Goal: Task Accomplishment & Management: Complete application form

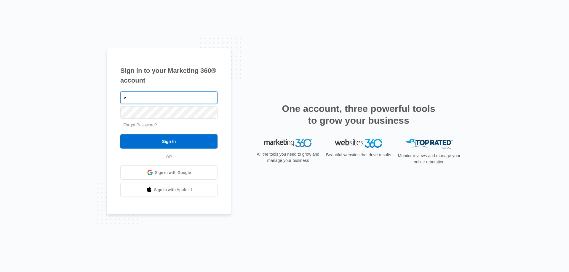
drag, startPoint x: 142, startPoint y: 95, endPoint x: 114, endPoint y: 100, distance: 28.2
click at [114, 100] on div "Sign in to your Marketing 360® account v Forgot Password? Sign In OR Sign in wi…" at bounding box center [169, 131] width 124 height 167
drag, startPoint x: 135, startPoint y: 101, endPoint x: 120, endPoint y: 101, distance: 15.4
click at [120, 101] on div "Sign in to your Marketing 360® account v Forgot Password? Sign In OR Sign in wi…" at bounding box center [169, 131] width 124 height 167
paste input "gimoversdubaiuae@gmail.com"
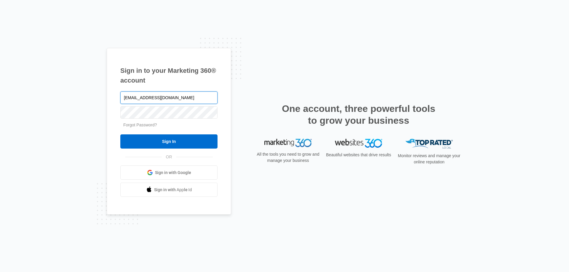
type input "gimoversdubaiuae@gmail.com"
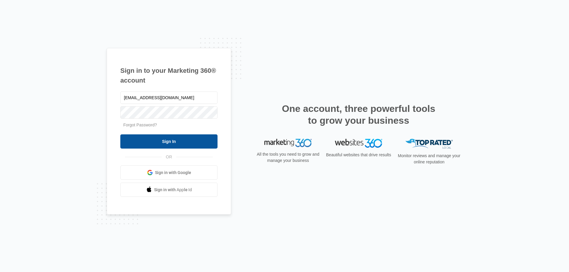
click at [153, 136] on input "Sign In" at bounding box center [168, 141] width 97 height 14
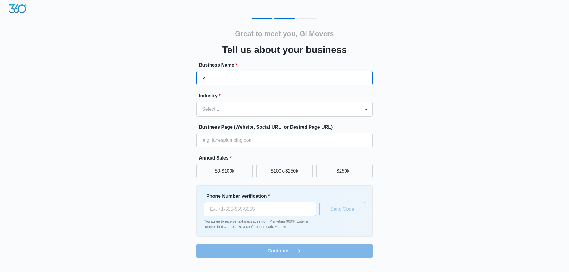
drag, startPoint x: 301, startPoint y: 81, endPoint x: 291, endPoint y: 86, distance: 10.9
click at [299, 82] on input "v" at bounding box center [284, 78] width 176 height 14
drag, startPoint x: 219, startPoint y: 80, endPoint x: 190, endPoint y: 82, distance: 28.5
click at [190, 82] on div "Great to meet you, GI Movers Tell us about your business Business Name * vv Ind…" at bounding box center [284, 138] width 355 height 240
paste input "GI Movers Dubai"
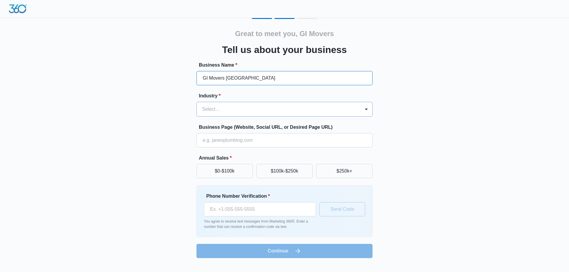
type input "GI Movers Dubai"
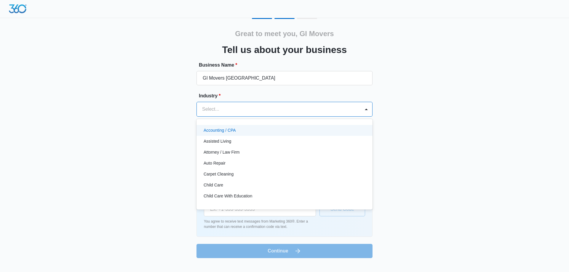
click at [223, 107] on div at bounding box center [277, 109] width 150 height 8
type input "mov"
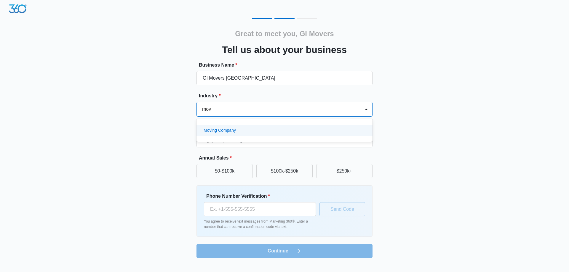
click at [222, 132] on p "Moving Company" at bounding box center [220, 130] width 32 height 6
click at [229, 138] on input "Business Page (Website, Social URL, or Desired Page URL)" at bounding box center [284, 140] width 176 height 14
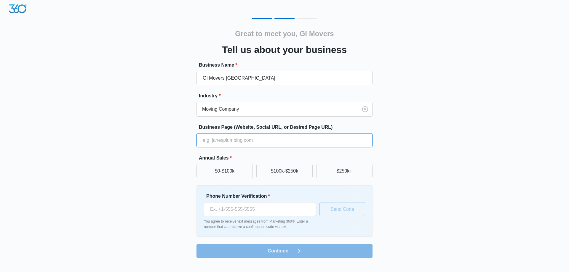
paste input "https://gimoversuae.com/"
type input "https://gimoversuae.com/"
click at [215, 168] on button "$0-$100k" at bounding box center [224, 171] width 56 height 14
click at [252, 210] on input "Phone Number Verification *" at bounding box center [260, 209] width 112 height 14
click at [331, 213] on div "Phone Number Verification * You agree to receive text messages from Marketing 3…" at bounding box center [284, 211] width 161 height 37
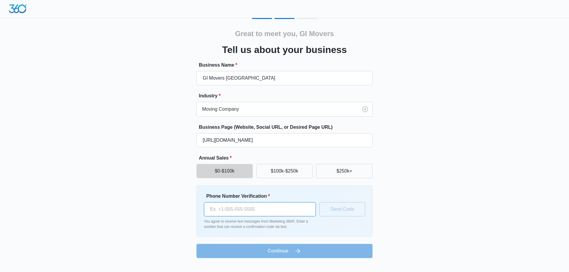
click at [309, 212] on input "Phone Number Verification *" at bounding box center [260, 209] width 112 height 14
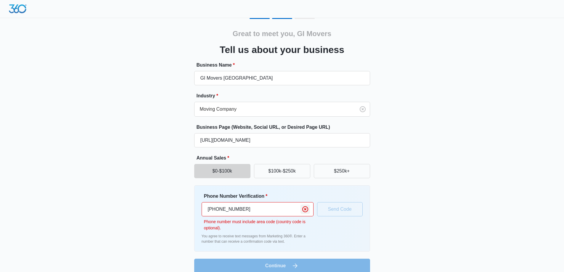
type input "+381 69 3541108"
click at [306, 209] on icon "Clear" at bounding box center [305, 209] width 6 height 6
